Goal: Information Seeking & Learning: Check status

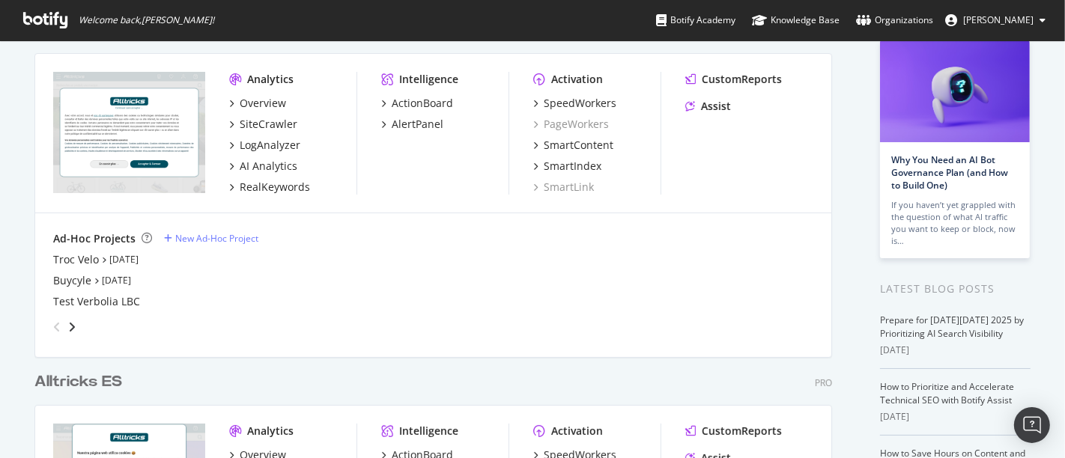
scroll to position [92, 0]
click at [256, 125] on div "SiteCrawler" at bounding box center [269, 125] width 58 height 15
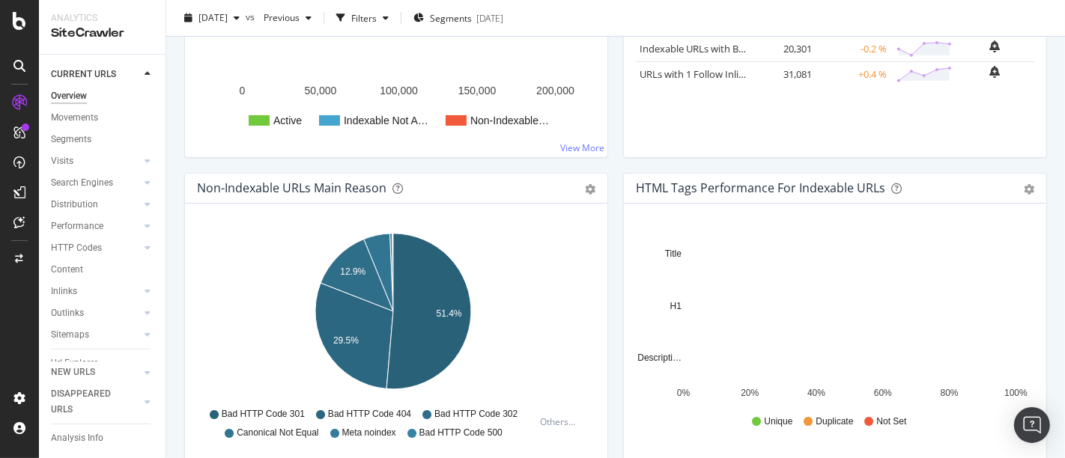
scroll to position [364, 0]
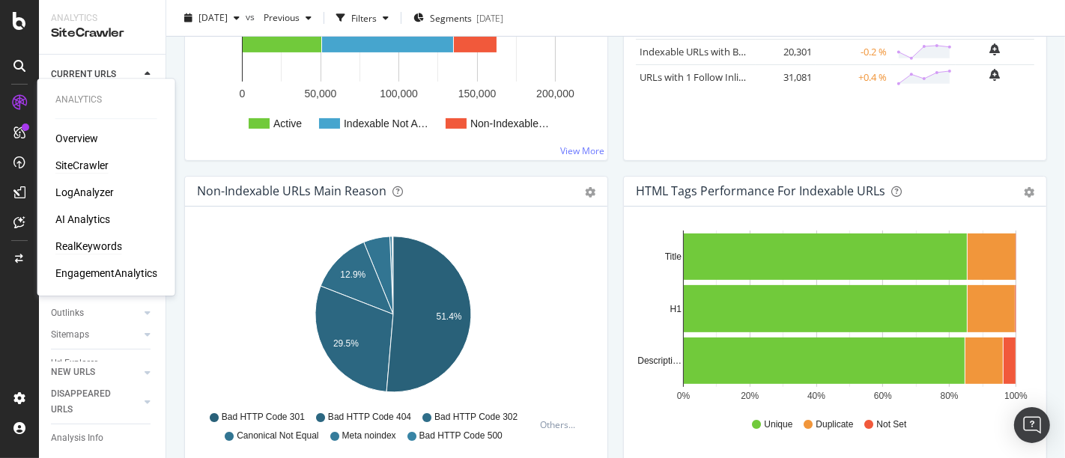
click at [79, 247] on div "RealKeywords" at bounding box center [88, 246] width 67 height 15
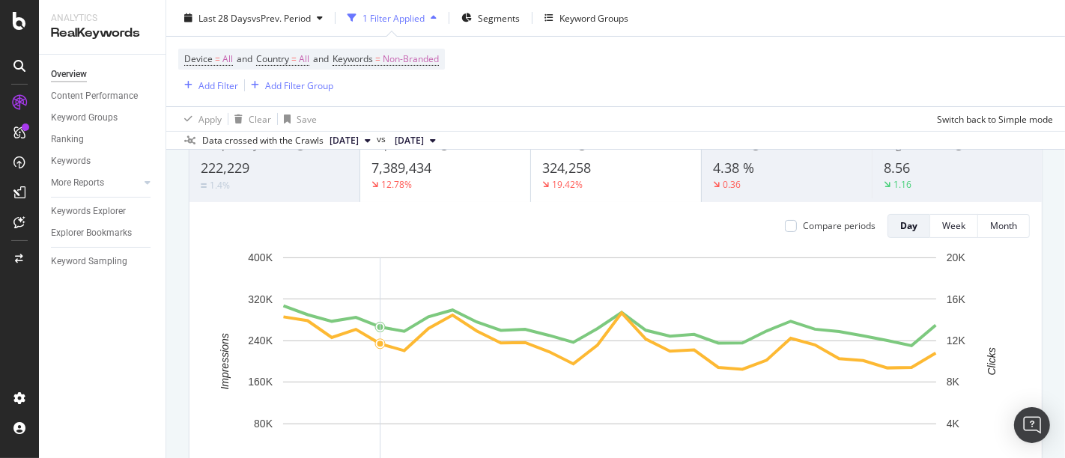
scroll to position [43, 0]
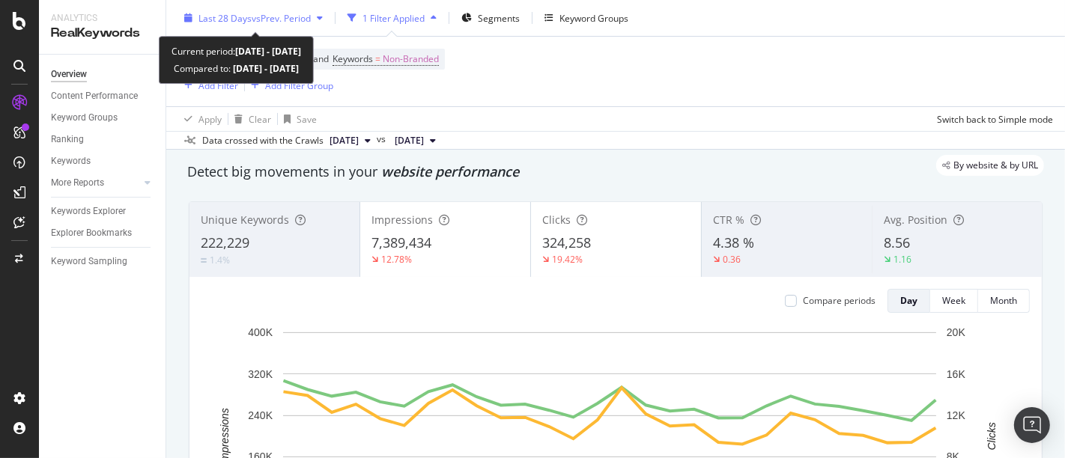
click at [264, 28] on div "Last 28 Days vs Prev. Period" at bounding box center [253, 18] width 151 height 22
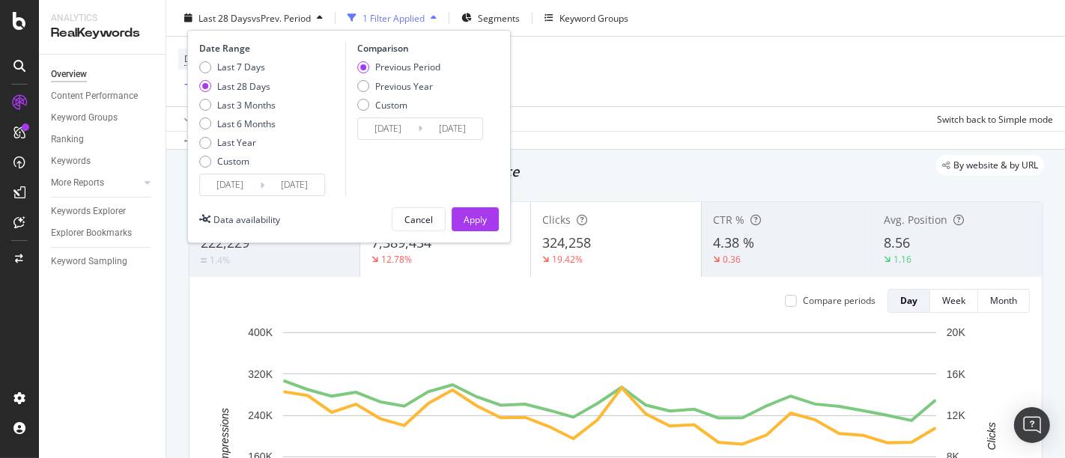
click at [264, 28] on div "Last 28 Days vs Prev. Period" at bounding box center [253, 18] width 151 height 22
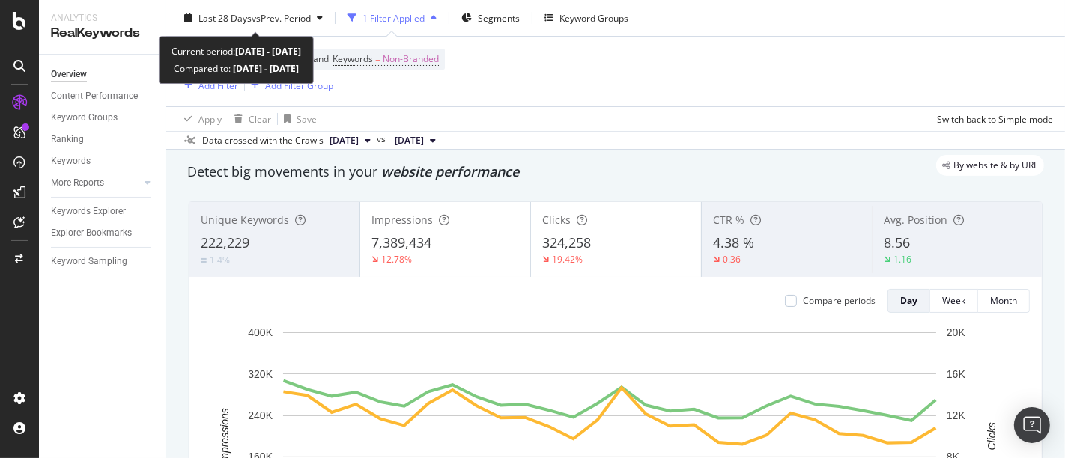
click at [264, 28] on div "Last 28 Days vs Prev. Period" at bounding box center [253, 18] width 151 height 22
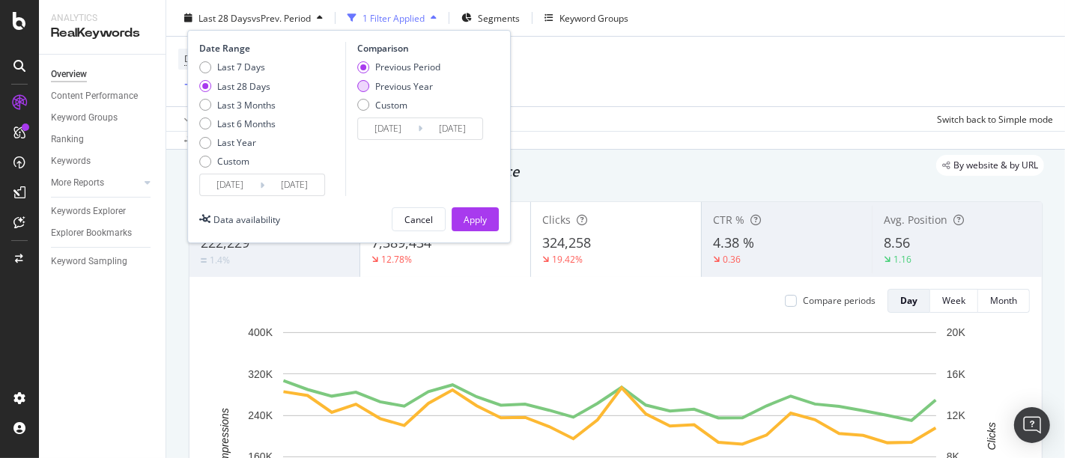
click at [376, 84] on div "Previous Year" at bounding box center [404, 85] width 58 height 13
type input "[DATE]"
click at [468, 214] on div "Apply" at bounding box center [475, 219] width 23 height 13
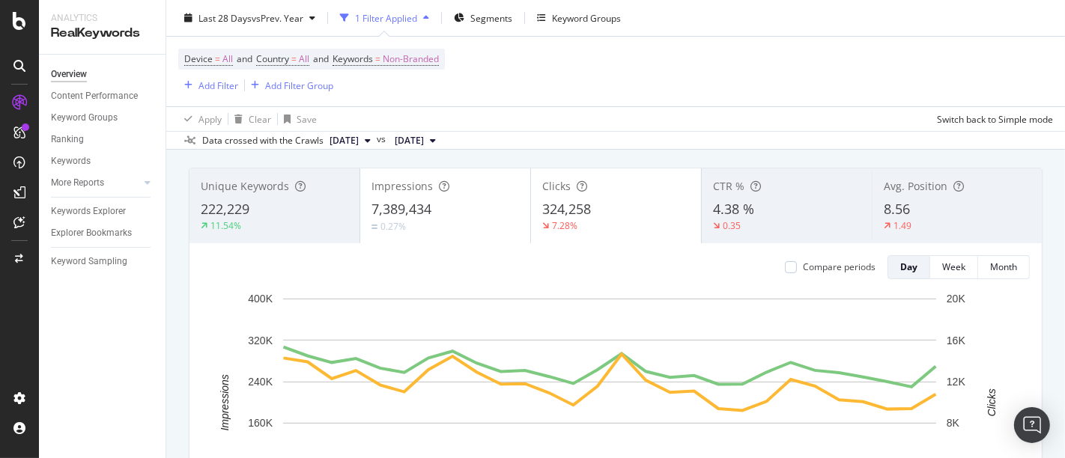
scroll to position [74, 0]
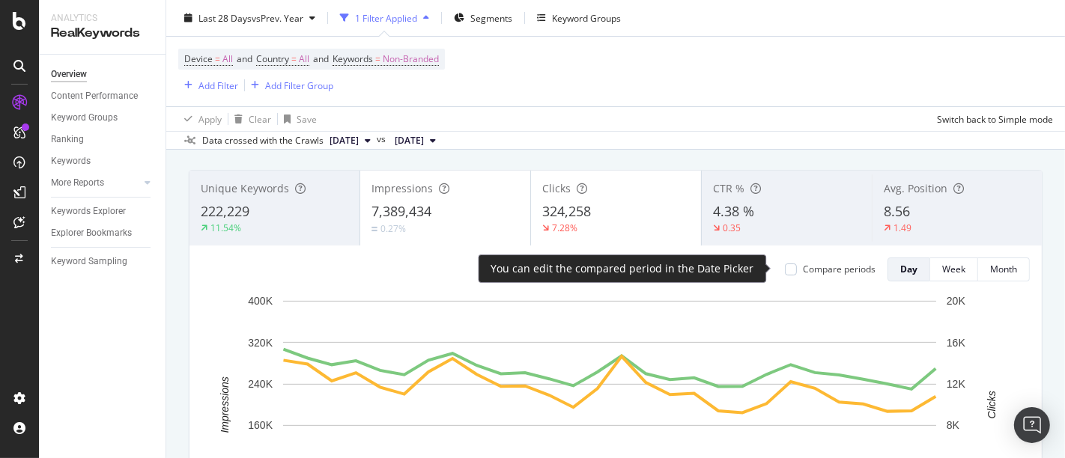
click at [805, 266] on div "Compare periods" at bounding box center [839, 269] width 73 height 13
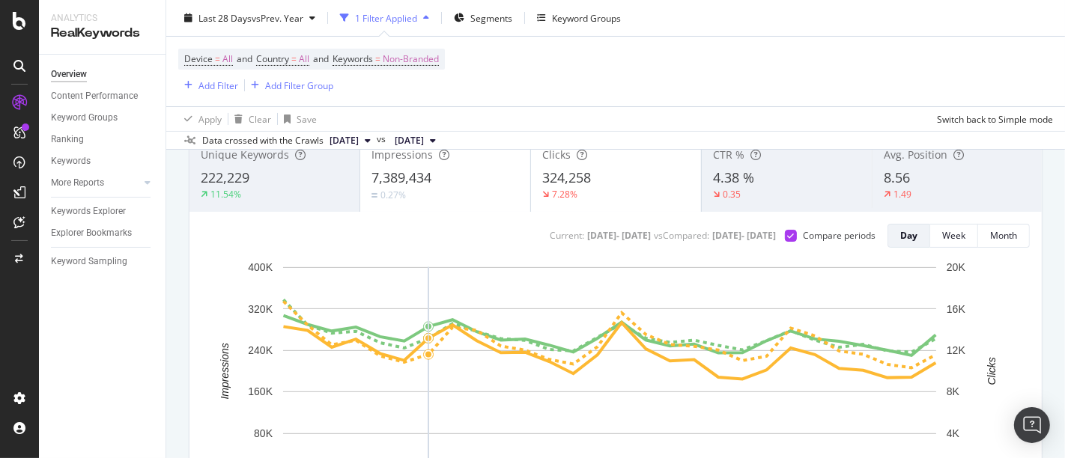
scroll to position [97, 0]
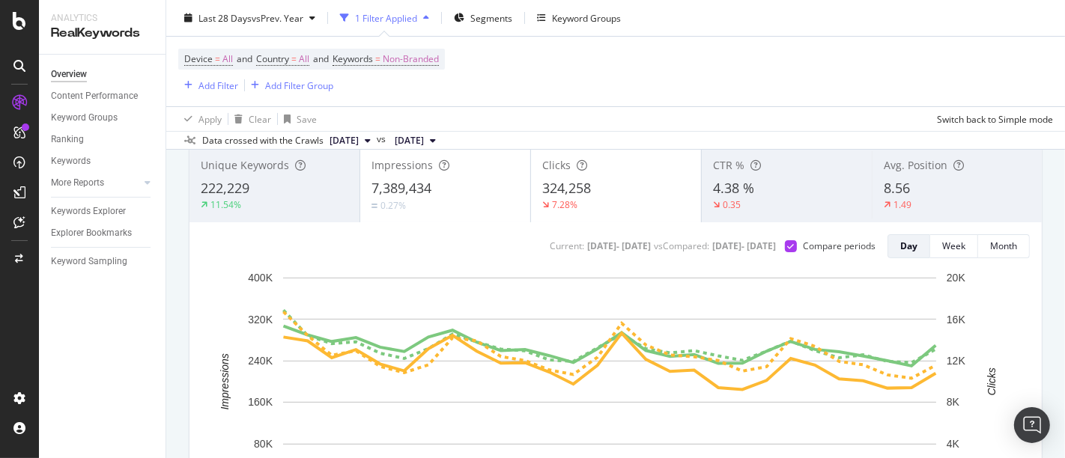
click at [408, 69] on div "Device = All and Country = All and Keywords = Non-Branded Add Filter Add Filter…" at bounding box center [311, 72] width 267 height 46
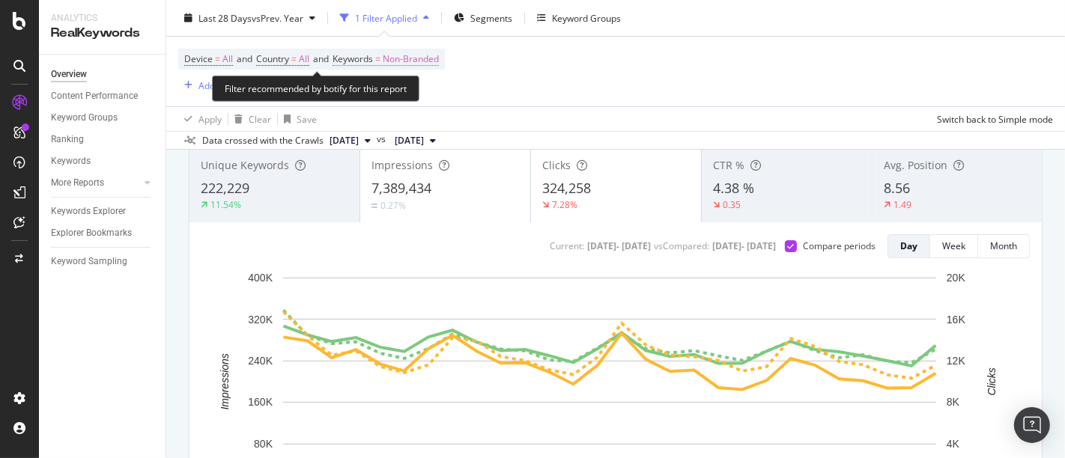
click at [410, 64] on span "Non-Branded" at bounding box center [411, 59] width 56 height 21
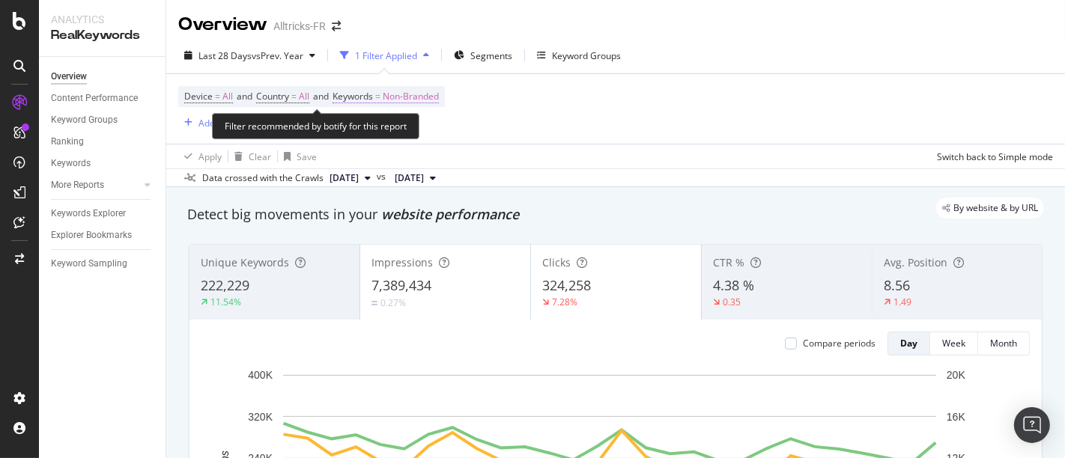
click at [406, 97] on span "Non-Branded" at bounding box center [411, 96] width 56 height 21
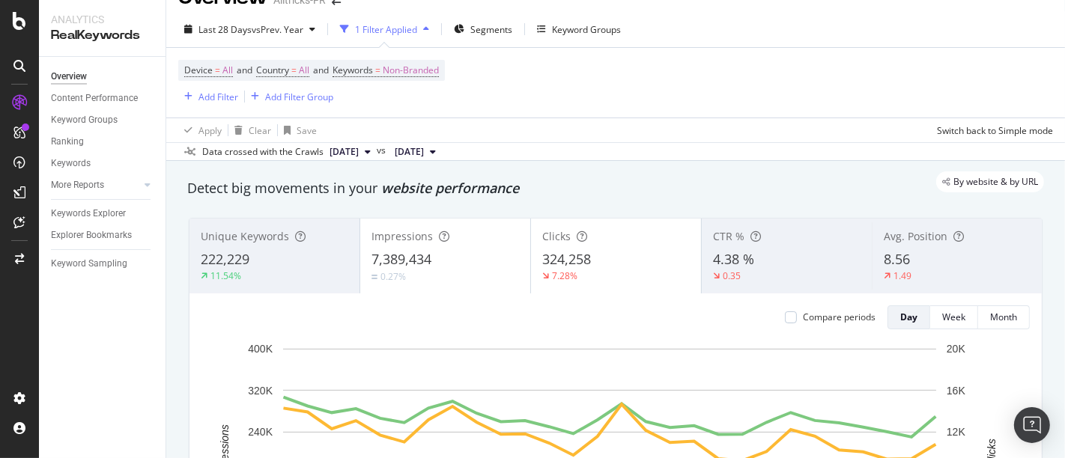
scroll to position [105, 0]
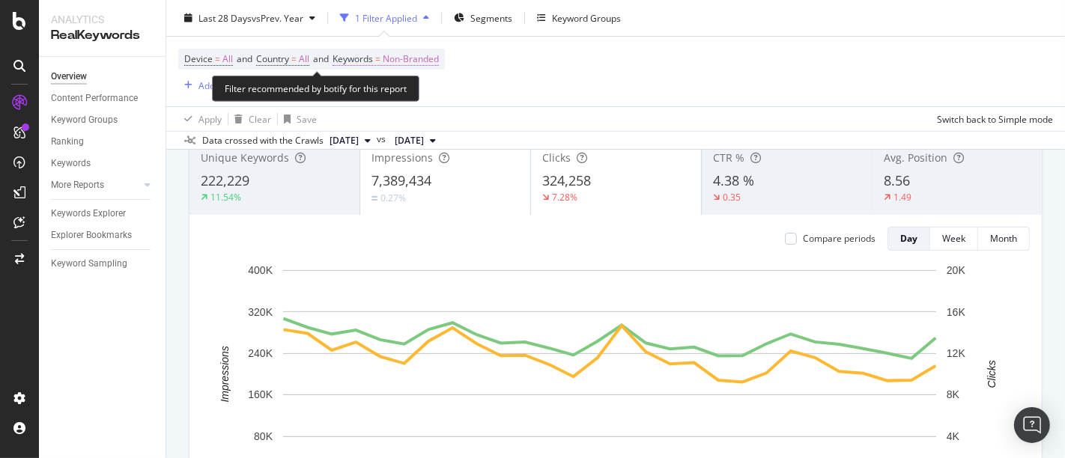
click at [423, 63] on span "Non-Branded" at bounding box center [411, 59] width 56 height 21
